Goal: Task Accomplishment & Management: Manage account settings

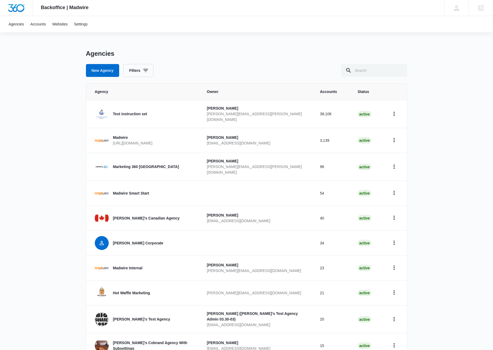
click at [59, 90] on div "Backoffice | Madwire Apps Settings [PERSON_NAME] [PERSON_NAME] [PERSON_NAME][EM…" at bounding box center [246, 193] width 493 height 387
click at [43, 25] on link "Accounts" at bounding box center [38, 24] width 22 height 16
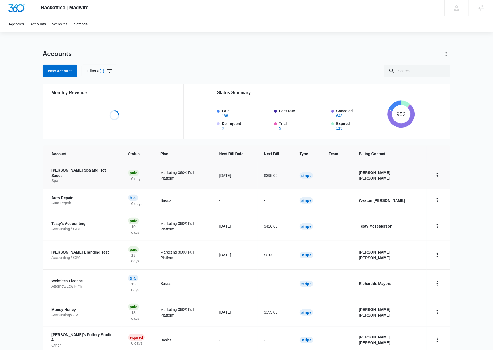
click at [107, 175] on td "[PERSON_NAME] Spa and Hot Sauce Spa" at bounding box center [82, 175] width 79 height 27
click at [100, 171] on p "[PERSON_NAME] Spa and Hot Sauce" at bounding box center [83, 173] width 64 height 10
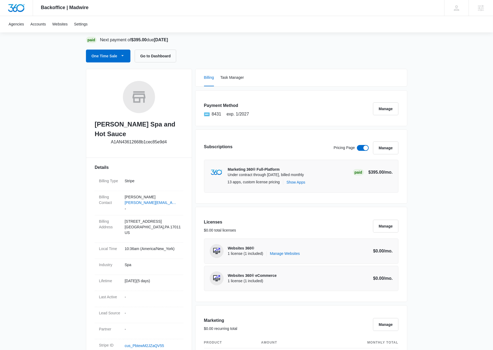
scroll to position [77, 0]
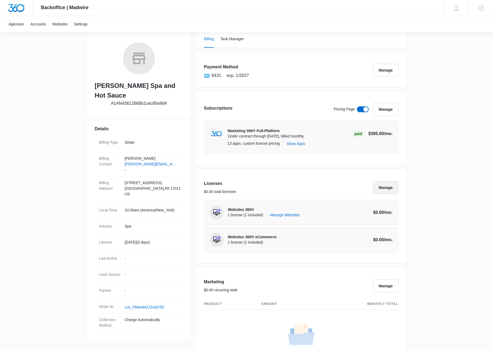
click at [391, 189] on button "Manage" at bounding box center [385, 187] width 25 height 13
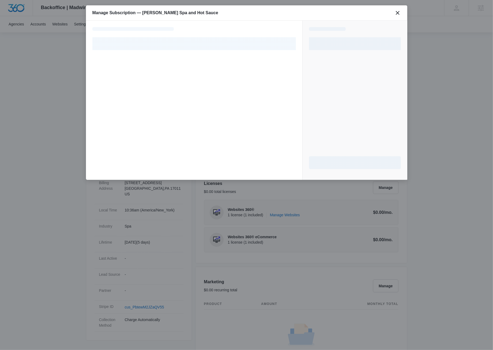
select select "pm_1Qf3wcA4n8RTgNjUtRR3UEHs"
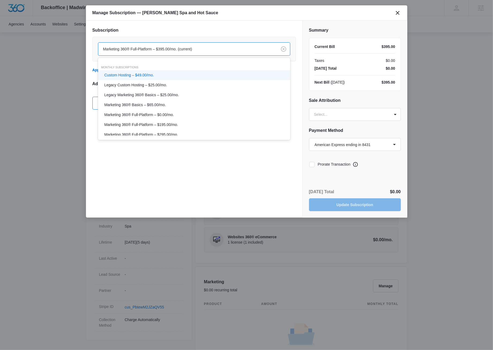
click at [131, 45] on div "Marketing 360® Full-Platform – $395.00/mo. (current)" at bounding box center [187, 49] width 179 height 12
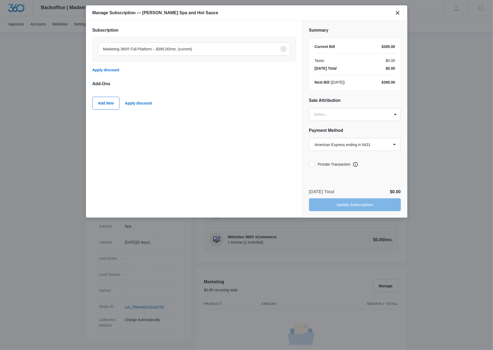
click at [148, 25] on div "Subscription Marketing 360® Full-Platform – $395.00/mo. (current) Apply discoun…" at bounding box center [194, 119] width 216 height 197
click at [103, 102] on button "Add Item" at bounding box center [105, 103] width 27 height 13
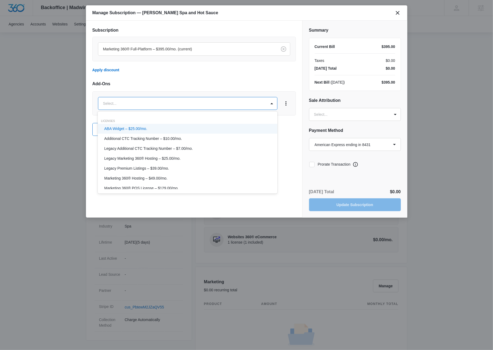
click at [131, 104] on body "Backoffice | Madwire Apps Settings [PERSON_NAME] [PERSON_NAME] [PERSON_NAME][EM…" at bounding box center [246, 287] width 493 height 728
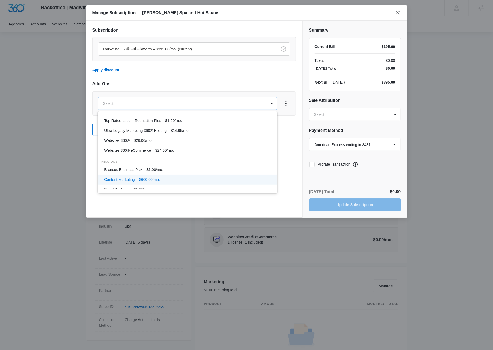
scroll to position [143, 0]
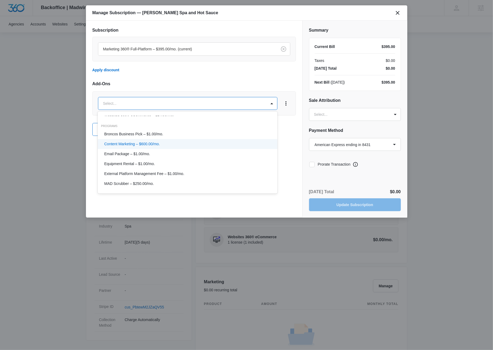
click at [145, 143] on p "Content Marketing – $600.00/mo." at bounding box center [132, 144] width 56 height 6
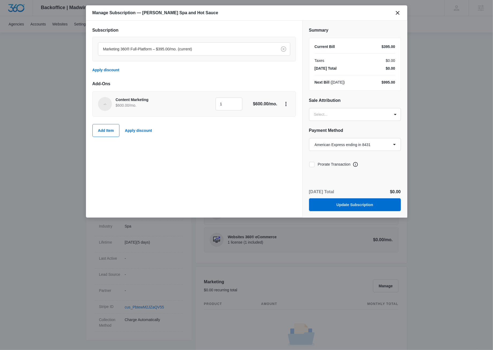
click at [191, 75] on div "Marketing 360® Full-Platform – $395.00/mo. (current) Apply discount" at bounding box center [193, 57] width 203 height 40
click at [110, 129] on button "Add Item" at bounding box center [105, 130] width 27 height 13
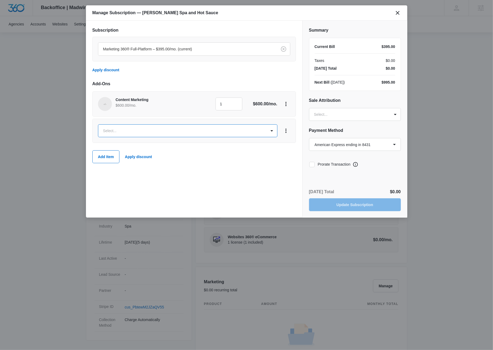
click at [122, 131] on body "Backoffice | Madwire Apps Settings [PERSON_NAME] [PERSON_NAME] [PERSON_NAME][EM…" at bounding box center [246, 287] width 493 height 728
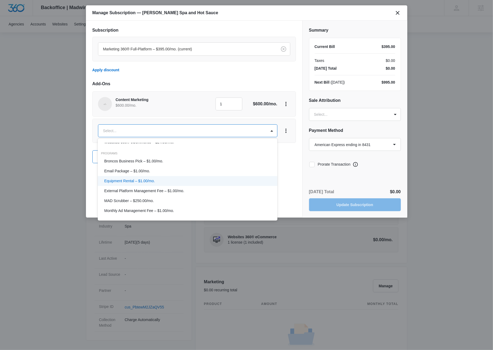
click at [127, 181] on p "Equipment Rental – $1.00/mo." at bounding box center [129, 181] width 51 height 6
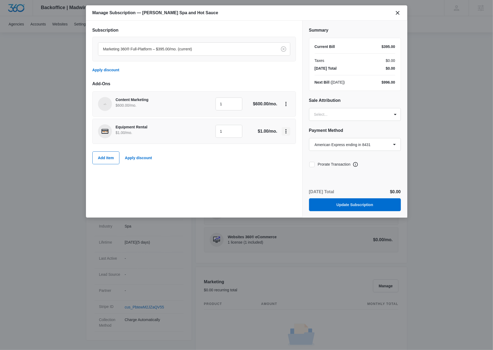
click at [283, 128] on icon "View More" at bounding box center [286, 131] width 6 height 6
click at [288, 146] on div "Delete Item" at bounding box center [297, 145] width 19 height 4
drag, startPoint x: 143, startPoint y: 175, endPoint x: 142, endPoint y: 173, distance: 2.9
click at [142, 173] on div "Subscription Marketing 360® Full-Platform – $395.00/mo. (current) Apply discoun…" at bounding box center [194, 119] width 216 height 197
click at [179, 78] on div "Subscription Marketing 360® Full-Platform – $395.00/mo. (current) Apply discoun…" at bounding box center [193, 84] width 203 height 115
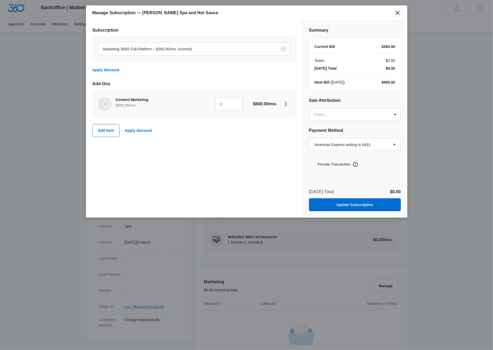
click at [395, 11] on icon "close" at bounding box center [397, 13] width 6 height 6
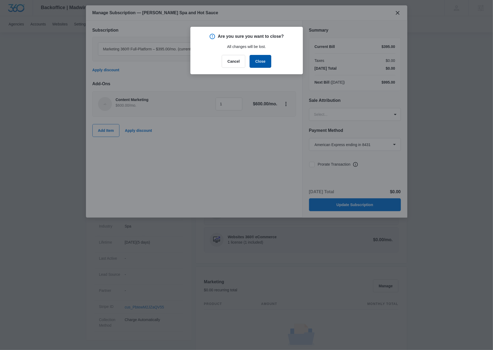
click at [261, 58] on button "Close" at bounding box center [259, 61] width 21 height 13
